Goal: Task Accomplishment & Management: Use online tool/utility

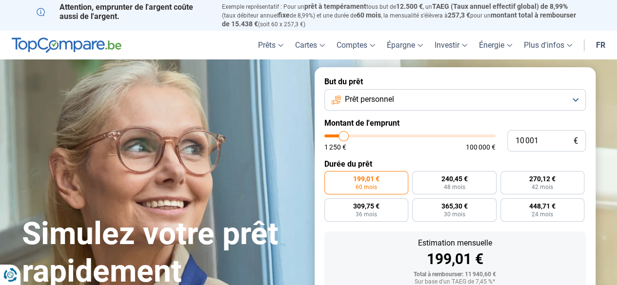
click at [576, 97] on button "Prêt personnel" at bounding box center [454, 99] width 261 height 21
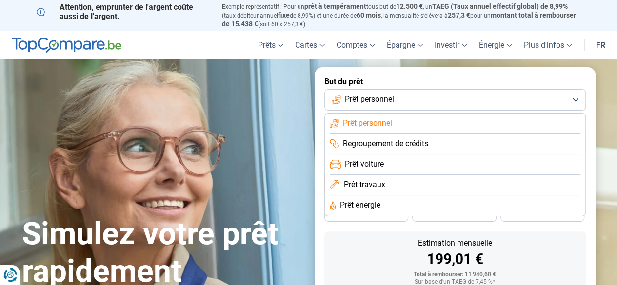
click at [576, 97] on button "Prêt personnel" at bounding box center [454, 99] width 261 height 21
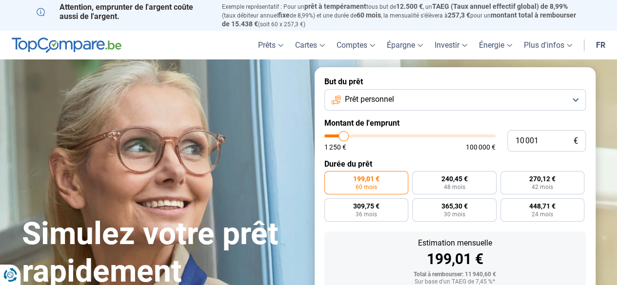
type input "10 250"
type input "10250"
type input "11 500"
type input "11500"
type input "14 000"
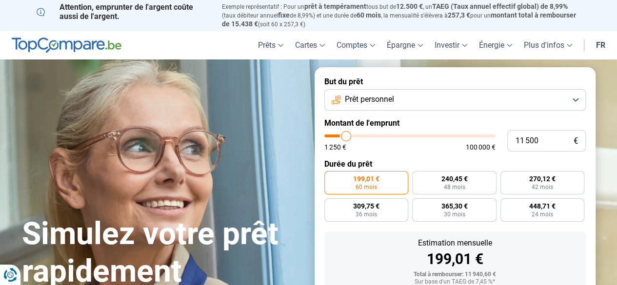
type input "14000"
type input "15 250"
type input "15250"
type input "16 250"
type input "16250"
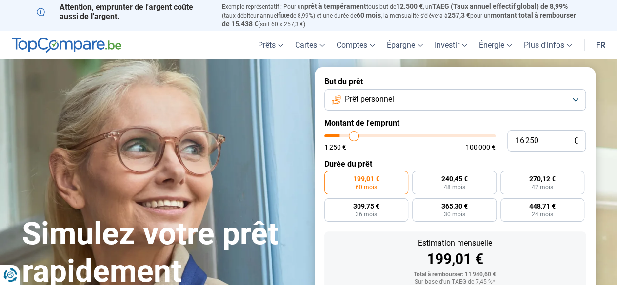
type input "16 500"
type input "16500"
type input "17 250"
type input "17250"
type input "18 000"
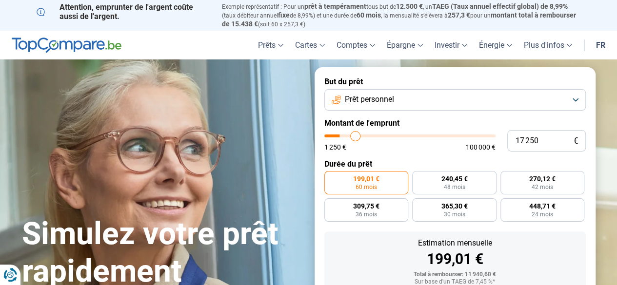
type input "18000"
type input "19 750"
type input "19750"
type input "22 500"
type input "22500"
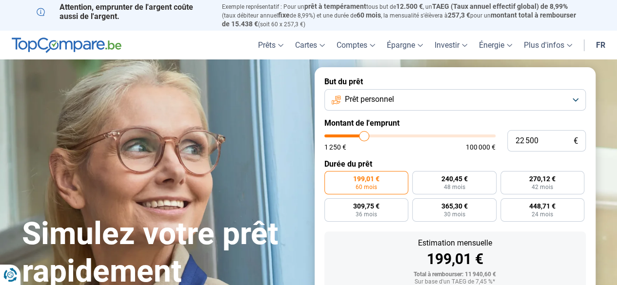
type input "25 500"
type input "25500"
type input "27 500"
type input "27500"
type input "28 250"
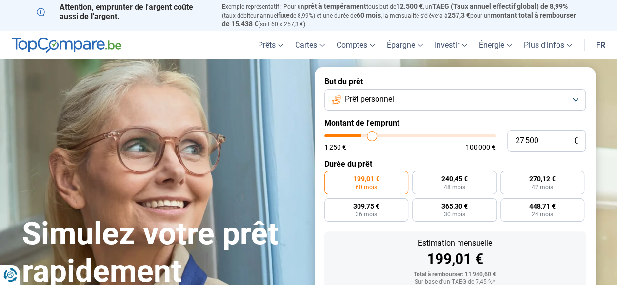
type input "28250"
type input "28 500"
type input "28500"
type input "29 750"
type input "29750"
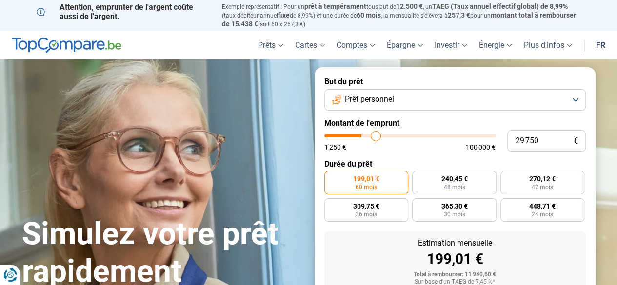
type input "33 500"
type input "33500"
type input "40 500"
type input "40500"
type input "42 250"
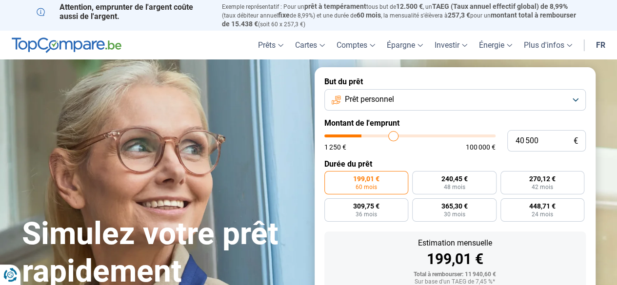
type input "42250"
type input "47 500"
type input "47500"
type input "51 750"
type input "51750"
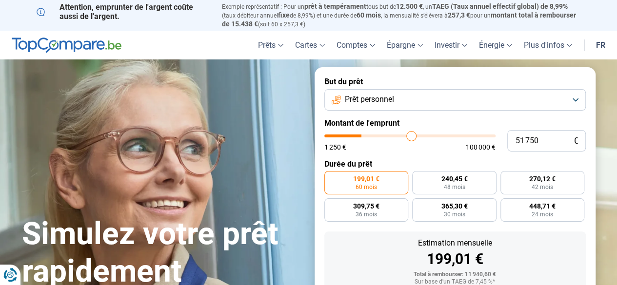
type input "53 000"
type input "53000"
type input "53 500"
type input "53500"
type input "53 750"
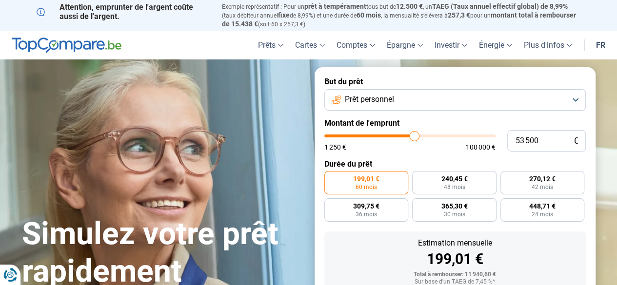
type input "53750"
type input "54 500"
type input "54500"
type input "57 000"
type input "57000"
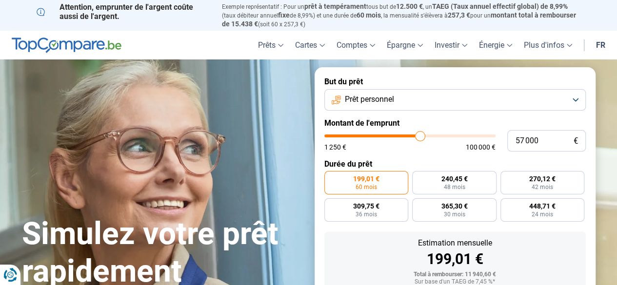
type input "59 000"
type input "59000"
type input "59 750"
type input "59750"
type input "63 250"
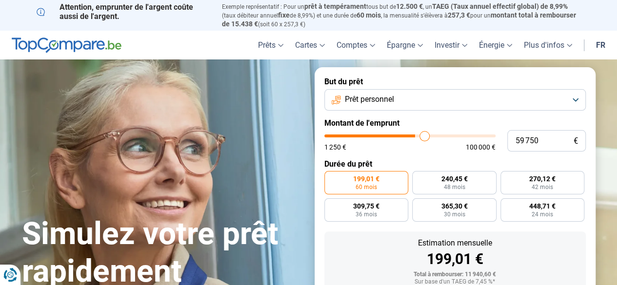
type input "63250"
type input "65 750"
type input "65750"
type input "66 000"
type input "66000"
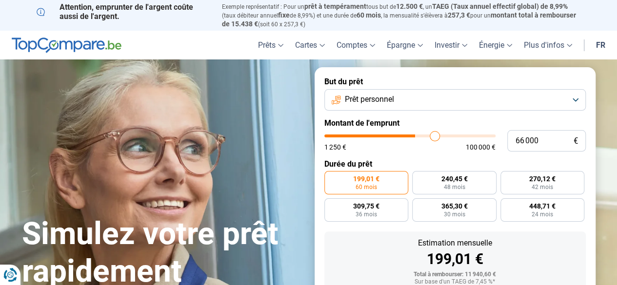
type input "66 250"
type input "66250"
type input "66 500"
type input "66500"
type input "68 750"
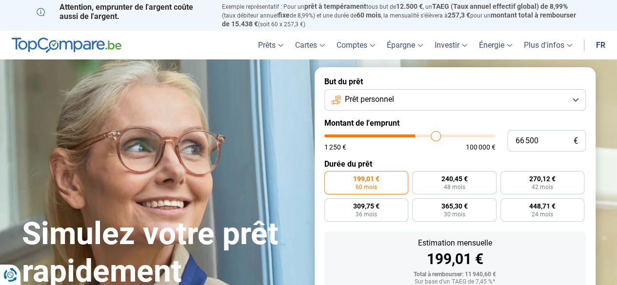
type input "68750"
type input "71 500"
type input "71500"
type input "75 000"
type input "75000"
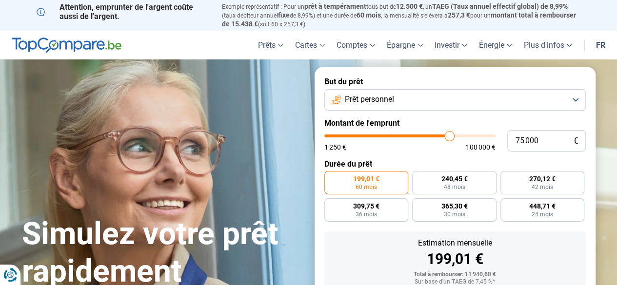
type input "78 500"
type input "78500"
type input "80 250"
type input "80250"
type input "81 250"
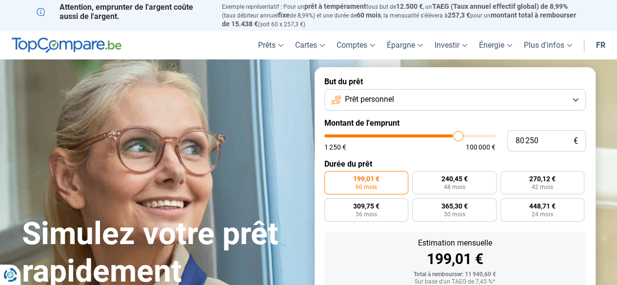
type input "81250"
type input "81 500"
type input "81500"
type input "82 000"
type input "82000"
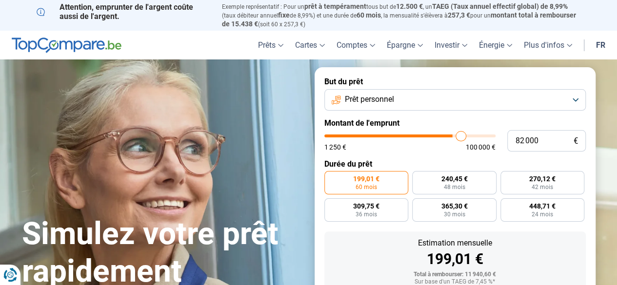
type input "84 750"
type input "84750"
type input "86 000"
type input "86000"
type input "88 750"
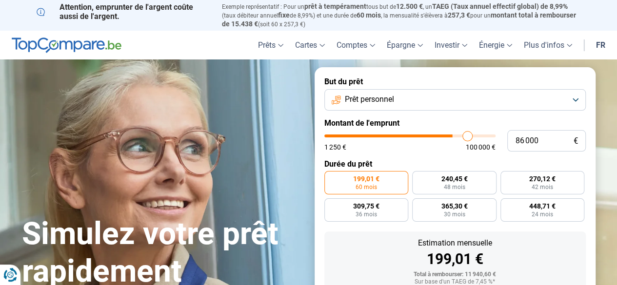
type input "88750"
type input "90 250"
type input "90250"
type input "91 000"
type input "91000"
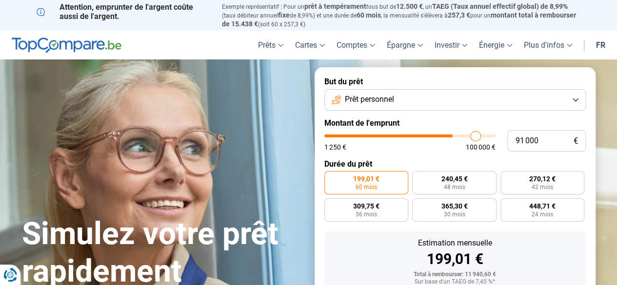
type input "91 250"
type input "91250"
type input "91 500"
drag, startPoint x: 343, startPoint y: 138, endPoint x: 476, endPoint y: 139, distance: 133.2
type input "91500"
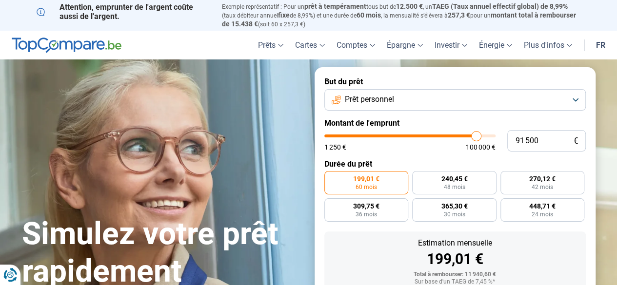
click at [476, 138] on input "range" at bounding box center [409, 136] width 171 height 3
radio input "false"
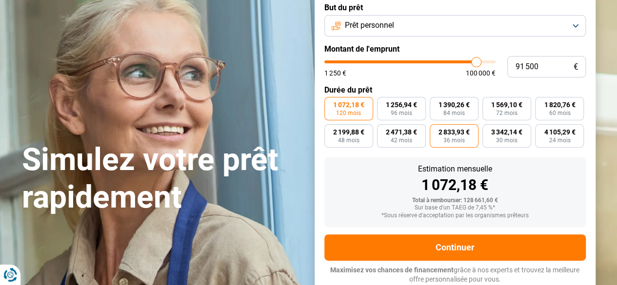
scroll to position [75, 0]
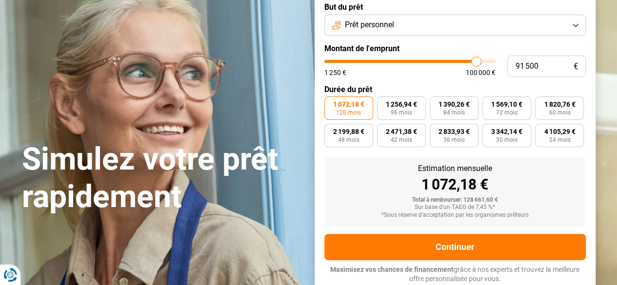
type input "91 250"
type input "91250"
type input "91 000"
type input "91000"
type input "90 750"
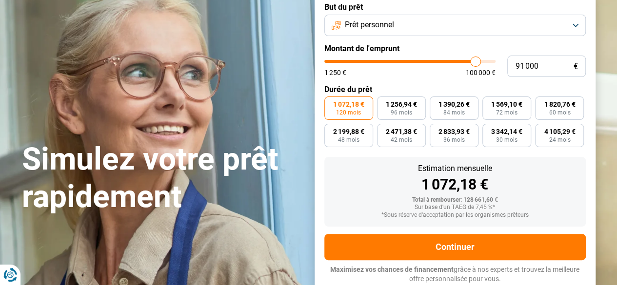
type input "90750"
type input "90 250"
type input "90250"
type input "89 750"
type input "89750"
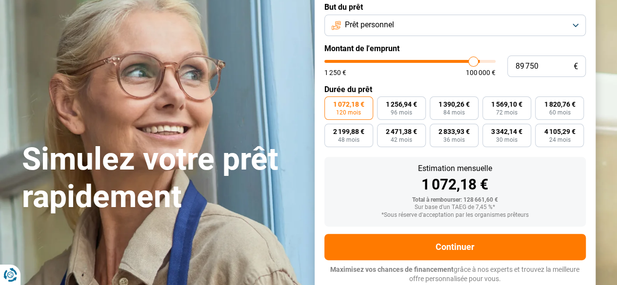
type input "89 250"
type input "89250"
type input "89 000"
type input "89000"
type input "88 750"
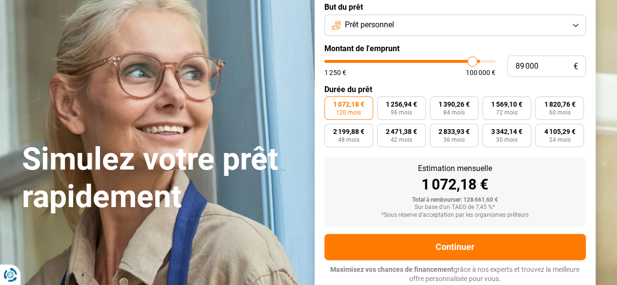
type input "88750"
type input "87 250"
type input "87250"
type input "85 750"
type input "85750"
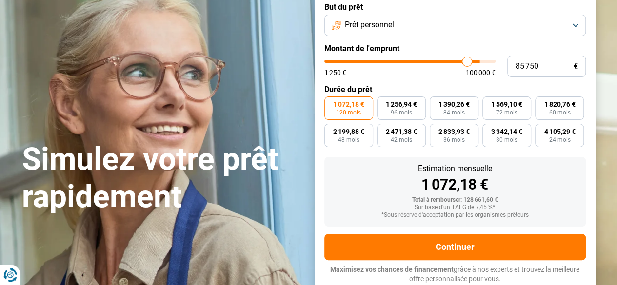
type input "84 500"
type input "84500"
type input "84 000"
type input "84000"
type input "83 250"
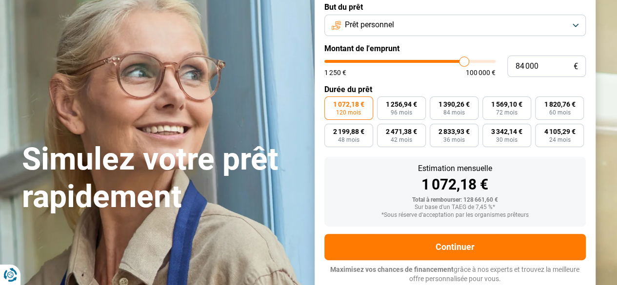
type input "83250"
type input "82 500"
type input "82500"
type input "82 000"
type input "82000"
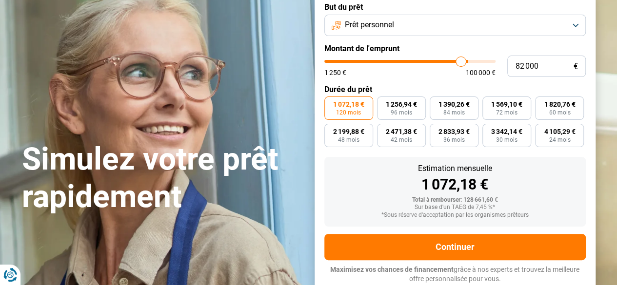
type input "81 500"
type input "81500"
type input "80 500"
type input "80500"
type input "78 500"
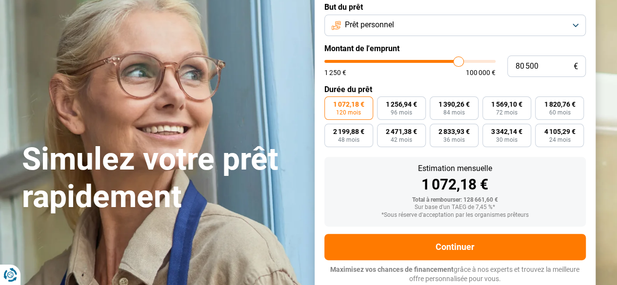
type input "78500"
type input "76 000"
type input "76000"
type input "75 500"
type input "75500"
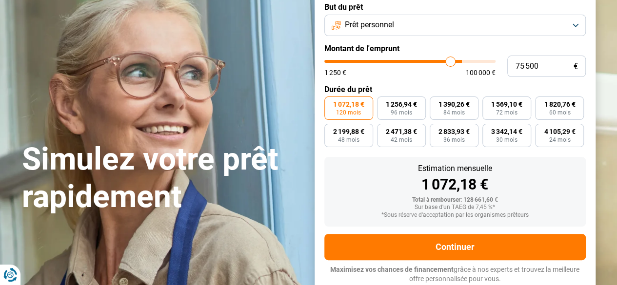
type input "75 250"
type input "75250"
type input "75 000"
type input "75000"
type input "74 250"
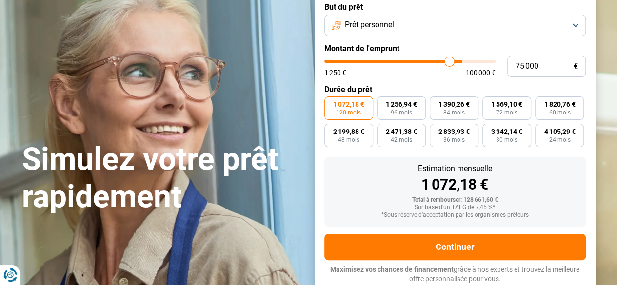
type input "74250"
type input "72 250"
type input "72250"
type input "71 000"
type input "71000"
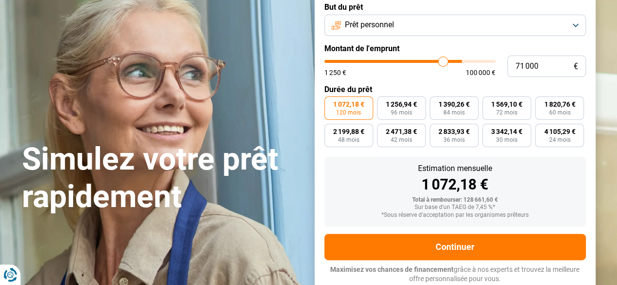
type input "67 250"
type input "67250"
type input "67 000"
type input "67000"
type input "65 750"
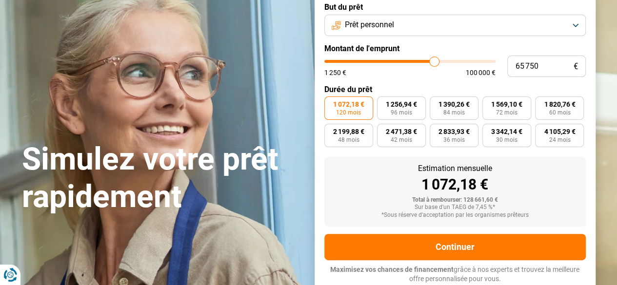
drag, startPoint x: 476, startPoint y: 65, endPoint x: 434, endPoint y: 64, distance: 42.0
type input "65750"
click at [434, 63] on input "range" at bounding box center [409, 61] width 171 height 3
type input "64 750"
type input "64750"
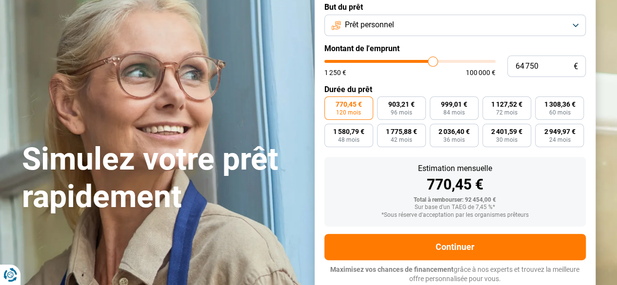
type input "64 500"
type input "64500"
type input "64 000"
type input "64000"
type input "63 750"
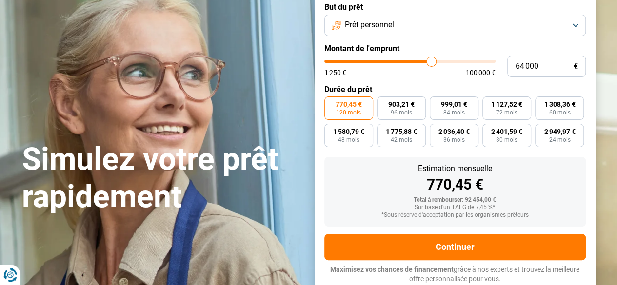
type input "63750"
type input "63 250"
type input "63250"
type input "62 750"
type input "62750"
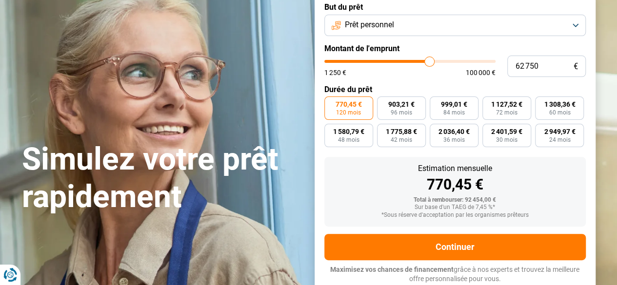
type input "61 750"
type input "61750"
type input "59 750"
type input "59750"
type input "57 000"
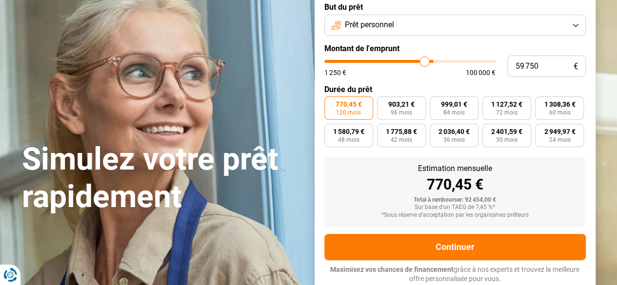
type input "57000"
type input "56 750"
type input "56750"
type input "56 500"
type input "56500"
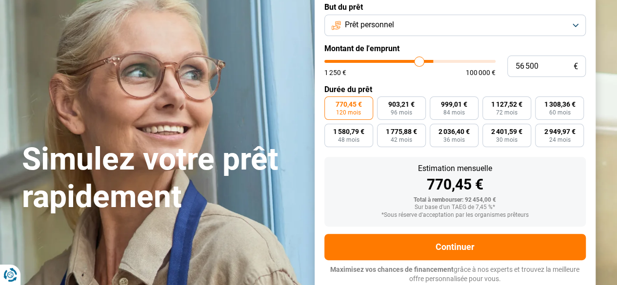
type input "56 250"
type input "56250"
type input "55 250"
type input "55250"
type input "53 000"
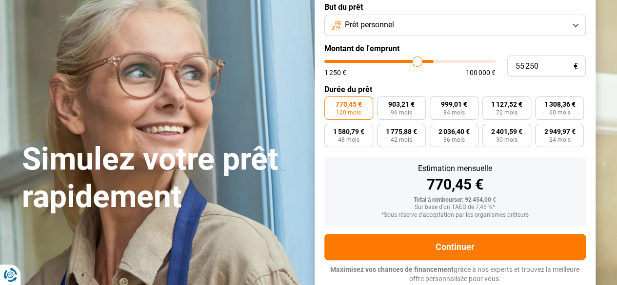
type input "53000"
type input "49 000"
type input "49000"
type input "45 250"
type input "45250"
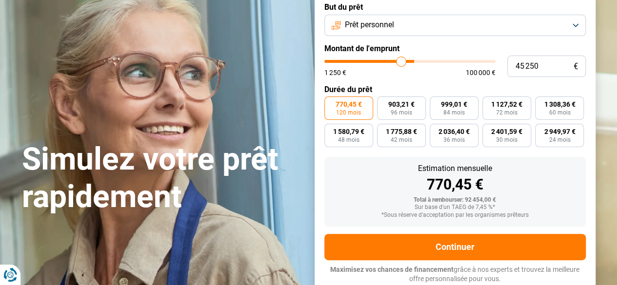
type input "42 500"
type input "42500"
type input "41 500"
type input "41500"
type input "40 500"
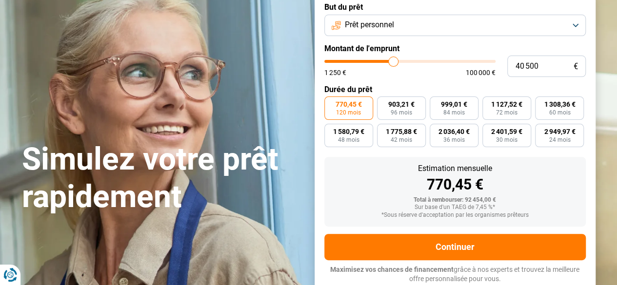
drag, startPoint x: 433, startPoint y: 64, endPoint x: 393, endPoint y: 63, distance: 40.0
type input "40500"
click at [393, 63] on input "range" at bounding box center [409, 61] width 171 height 3
type input "38 250"
type input "38250"
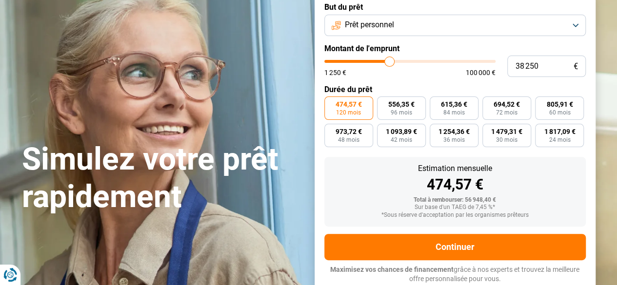
type input "36 000"
type input "36000"
type input "35 750"
type input "35750"
type input "35 500"
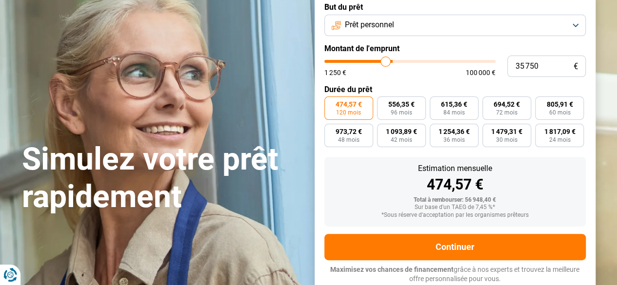
type input "35500"
type input "34 250"
type input "34250"
type input "32 250"
drag, startPoint x: 391, startPoint y: 63, endPoint x: 343, endPoint y: 64, distance: 48.3
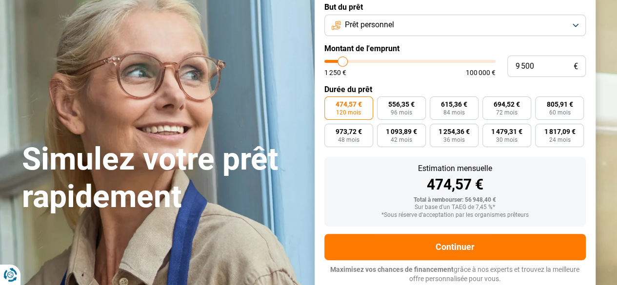
click at [343, 63] on input "range" at bounding box center [409, 61] width 171 height 3
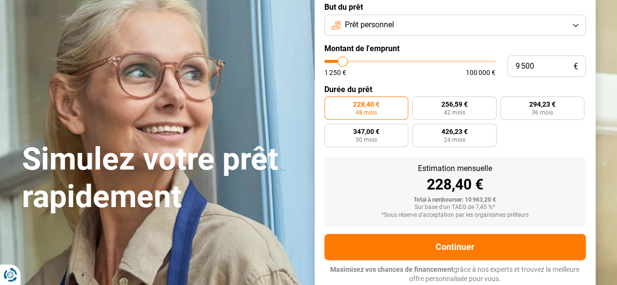
click at [347, 63] on input "range" at bounding box center [409, 61] width 171 height 3
click at [343, 63] on input "range" at bounding box center [409, 61] width 171 height 3
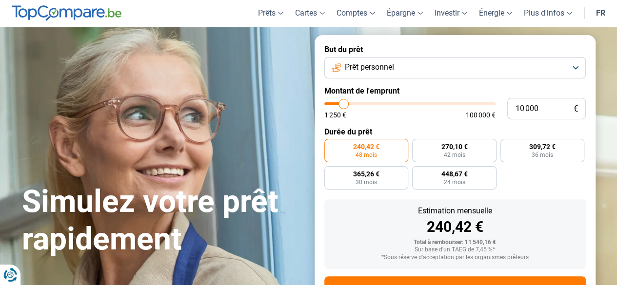
scroll to position [0, 0]
